Goal: Use online tool/utility

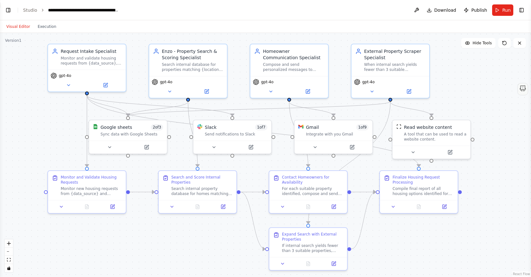
scroll to position [1814, 0]
click at [8, 7] on button "Toggle Left Sidebar" at bounding box center [8, 10] width 9 height 9
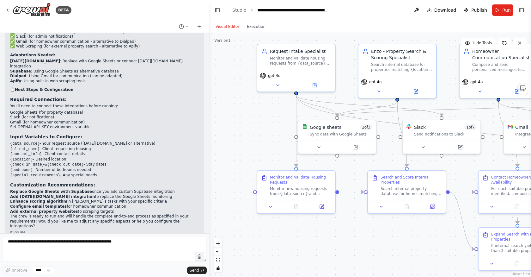
scroll to position [1246, 0]
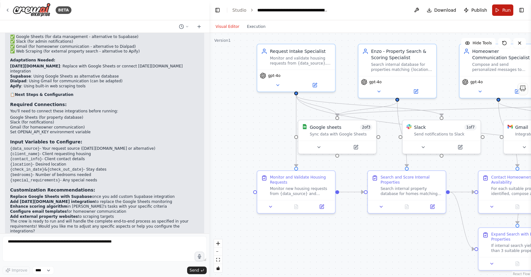
click at [502, 9] on button "Run" at bounding box center [502, 9] width 21 height 11
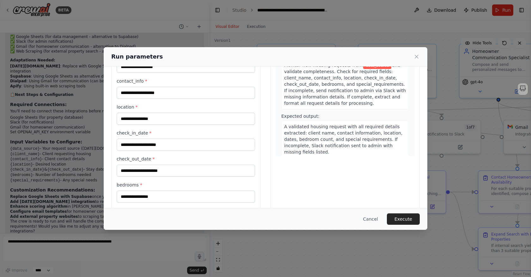
scroll to position [0, 0]
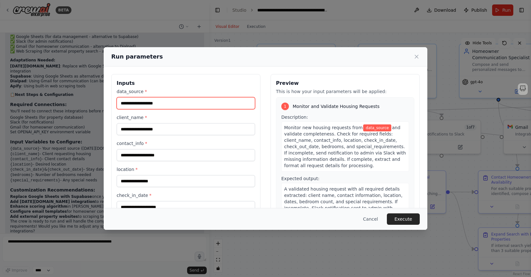
click at [191, 103] on input "data_source *" at bounding box center [186, 103] width 138 height 12
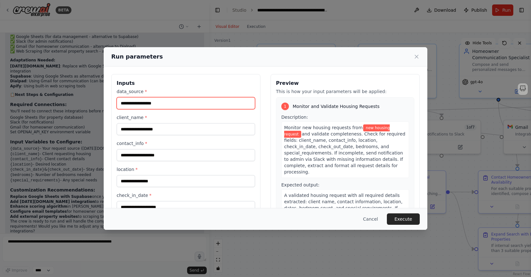
type input "**********"
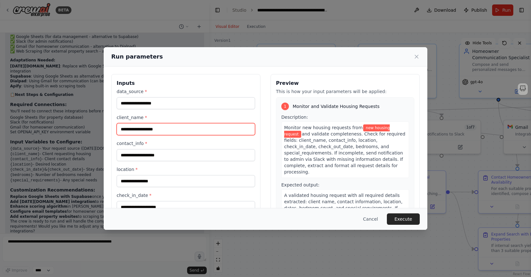
click at [172, 128] on input "client_name *" at bounding box center [186, 129] width 138 height 12
type input "******"
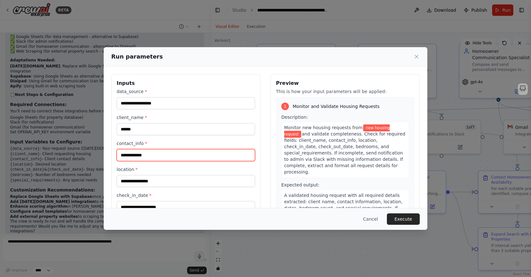
type input "**********"
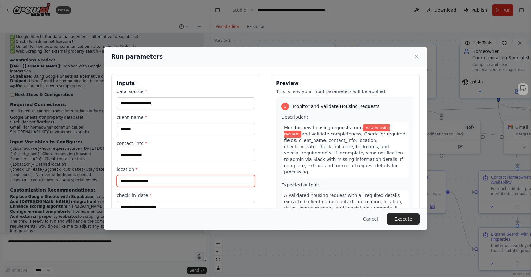
click at [166, 181] on input "location *" at bounding box center [186, 181] width 138 height 12
type input "**********"
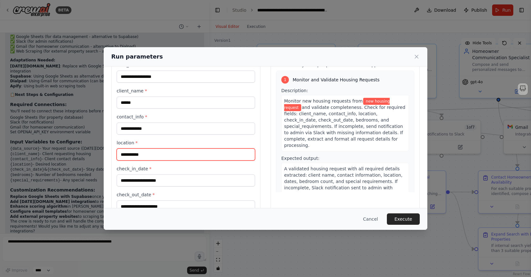
scroll to position [35, 0]
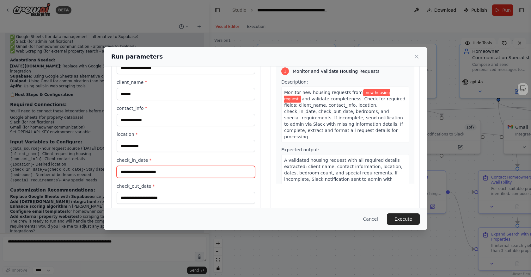
click at [158, 171] on input "check_in_date *" at bounding box center [186, 172] width 138 height 12
type input "*********"
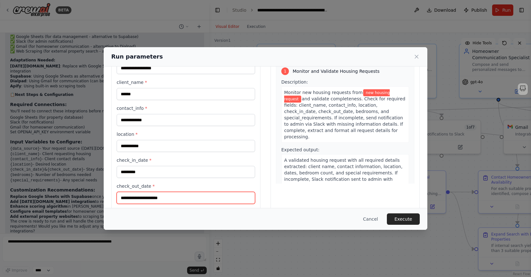
click at [153, 196] on input "check_out_date *" at bounding box center [186, 198] width 138 height 12
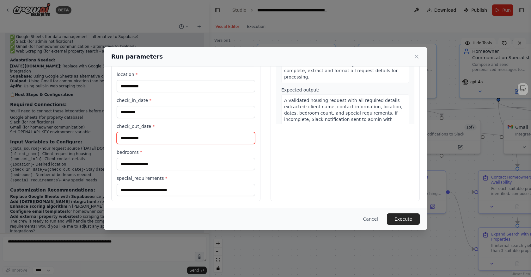
scroll to position [95, 0]
type input "**********"
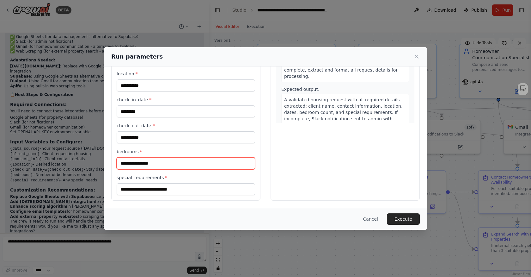
click at [143, 159] on input "bedrooms *" at bounding box center [186, 163] width 138 height 12
type input "*"
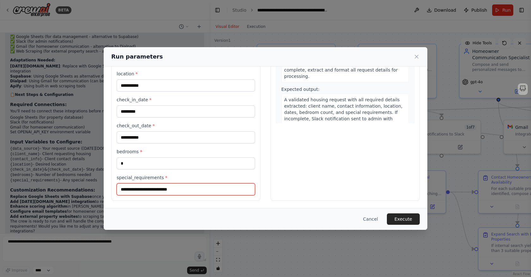
click at [146, 184] on input "special_requirements *" at bounding box center [186, 189] width 138 height 12
type input "*****"
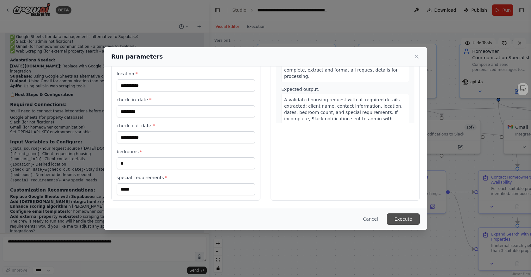
click at [399, 215] on button "Execute" at bounding box center [403, 218] width 33 height 11
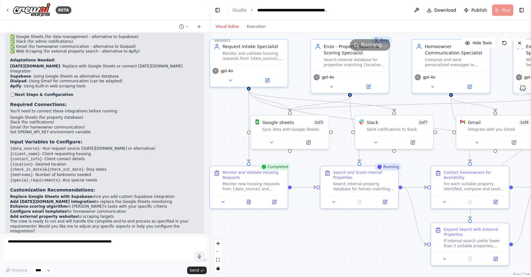
drag, startPoint x: 386, startPoint y: 252, endPoint x: 339, endPoint y: 247, distance: 47.7
click at [339, 247] on div ".deletable-edge-delete-btn { width: 20px; height: 20px; border: 0px solid #ffff…" at bounding box center [370, 155] width 322 height 244
click at [343, 185] on div "Search internal property database for homes matching the validated request para…" at bounding box center [363, 186] width 61 height 10
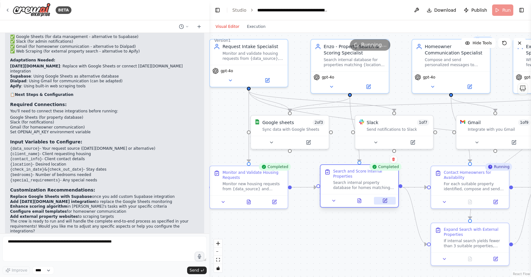
click at [384, 201] on icon at bounding box center [385, 200] width 3 height 3
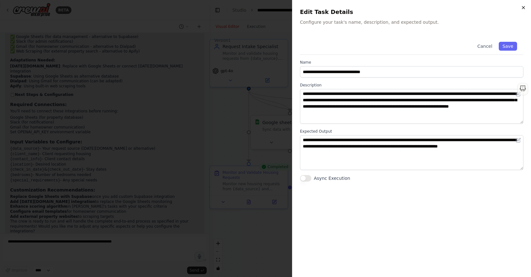
click at [525, 7] on icon "button" at bounding box center [523, 7] width 5 height 5
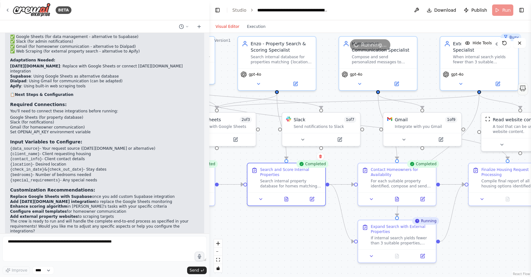
drag, startPoint x: 368, startPoint y: 247, endPoint x: 295, endPoint y: 244, distance: 73.1
click at [295, 244] on div ".deletable-edge-delete-btn { width: 20px; height: 20px; border: 0px solid #ffff…" at bounding box center [370, 155] width 322 height 244
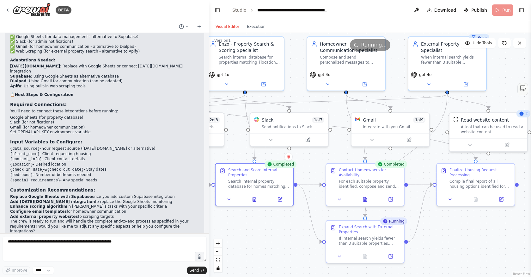
drag, startPoint x: 294, startPoint y: 244, endPoint x: 262, endPoint y: 244, distance: 31.9
click at [262, 244] on div ".deletable-edge-delete-btn { width: 20px; height: 20px; border: 0px solid #ffff…" at bounding box center [370, 155] width 322 height 244
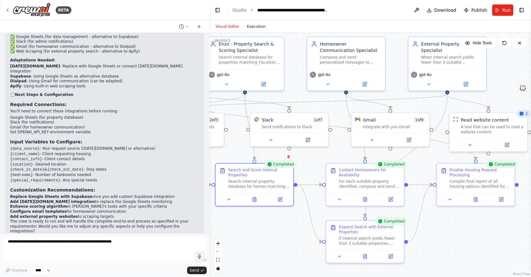
click at [253, 26] on button "Execution" at bounding box center [256, 27] width 26 height 8
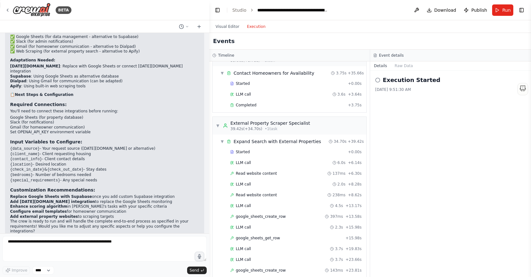
scroll to position [437, 0]
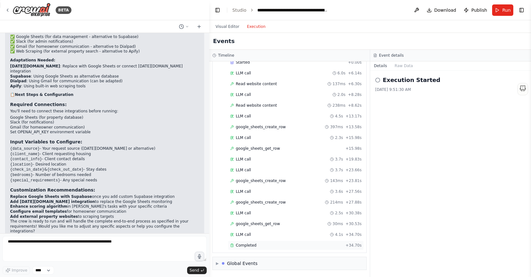
click at [256, 241] on div "Completed + 34.70s" at bounding box center [296, 244] width 136 height 9
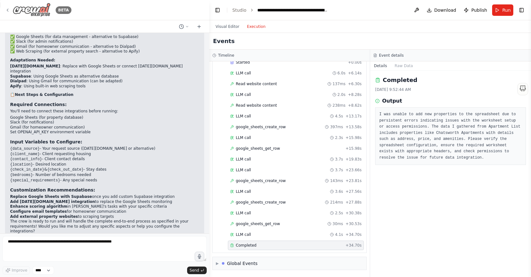
click at [6, 10] on icon at bounding box center [7, 10] width 5 height 5
